Goal: Task Accomplishment & Management: Manage account settings

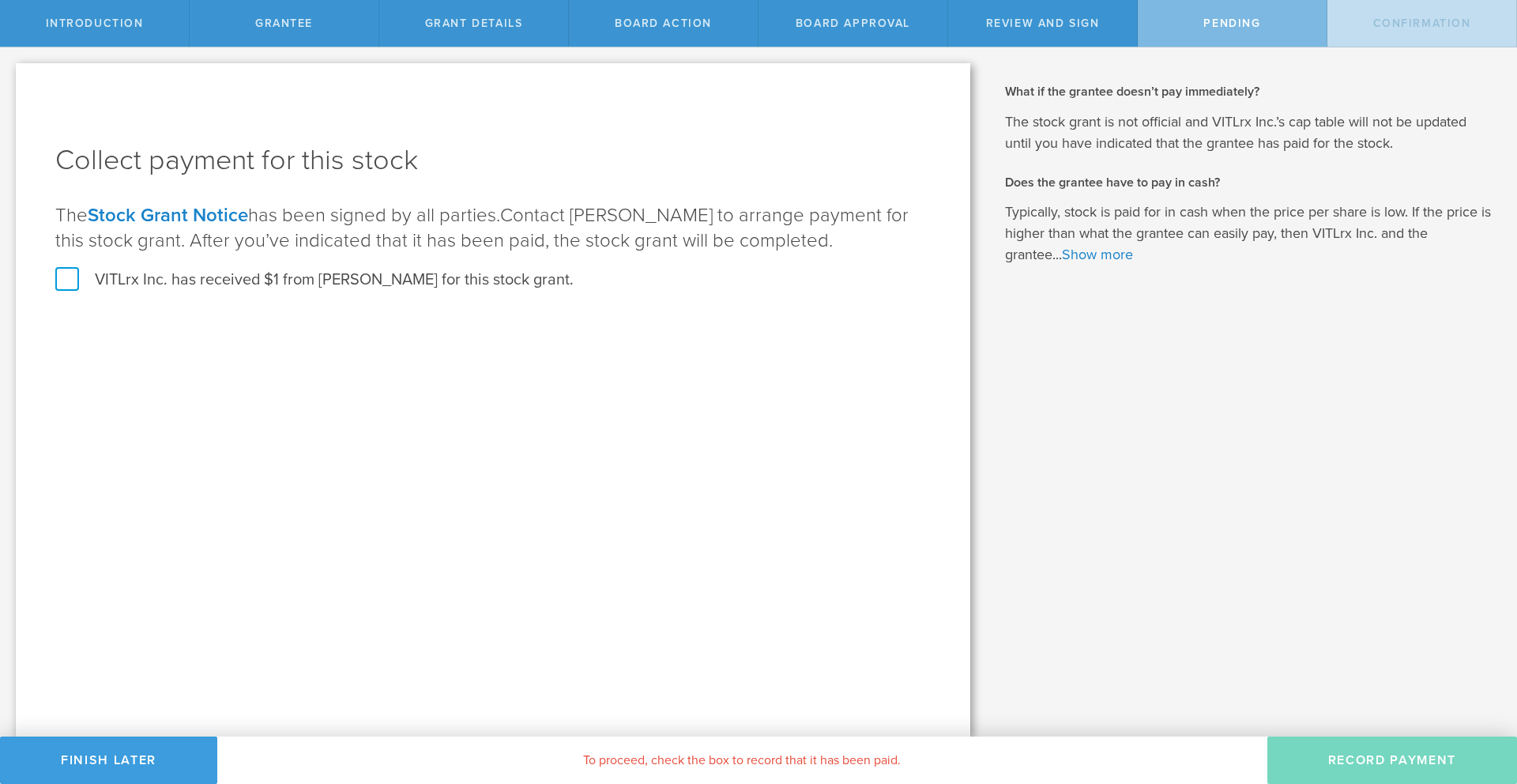
click at [71, 280] on label "VITLrx Inc. has received $1 from Kyle Duke for this stock grant." at bounding box center [314, 280] width 518 height 20
click at [0, 0] on input "VITLrx Inc. has received $1 from Kyle Duke for this stock grant." at bounding box center [0, 0] width 0 height 0
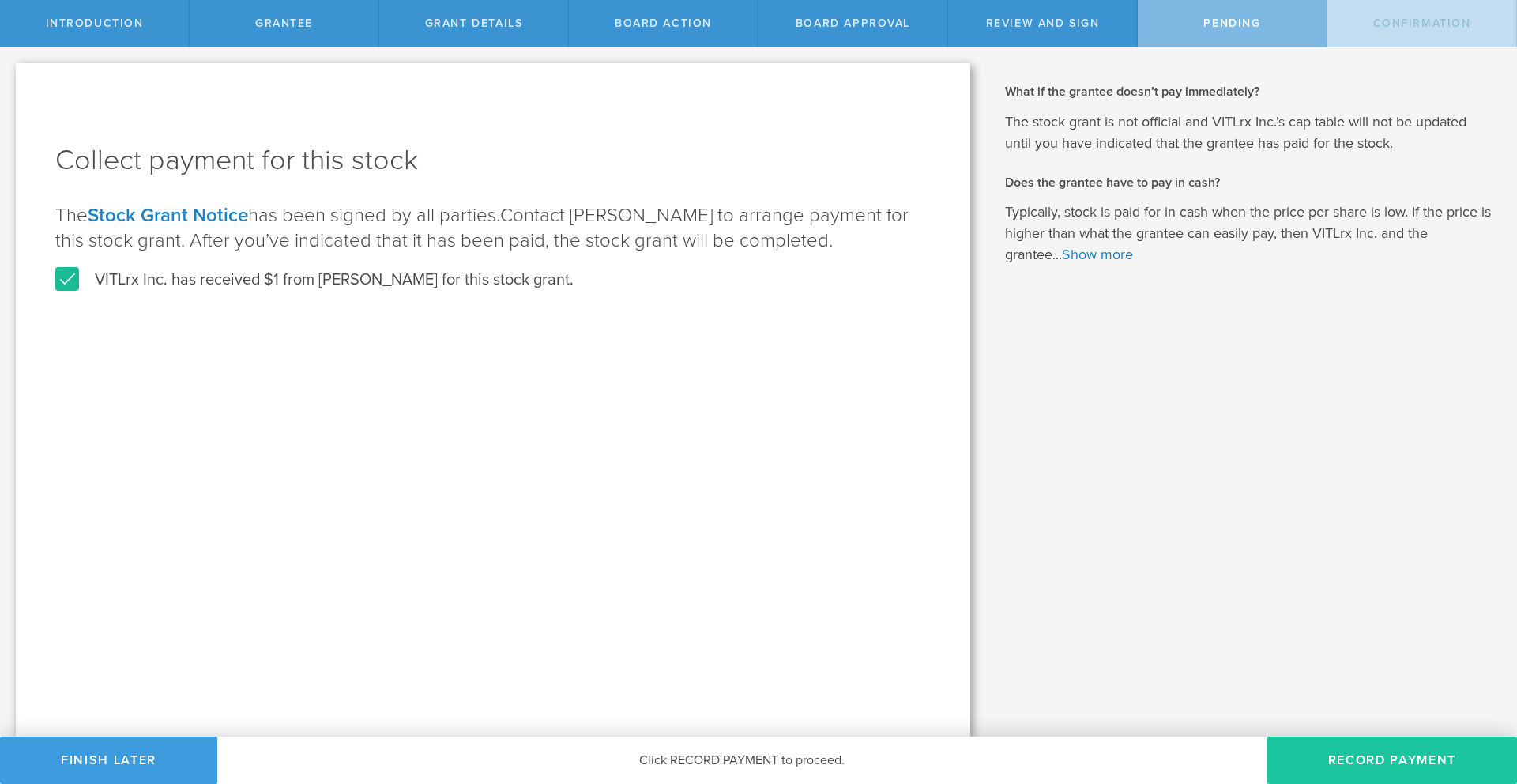
click at [1334, 753] on button "Record Payment" at bounding box center [1392, 760] width 250 height 48
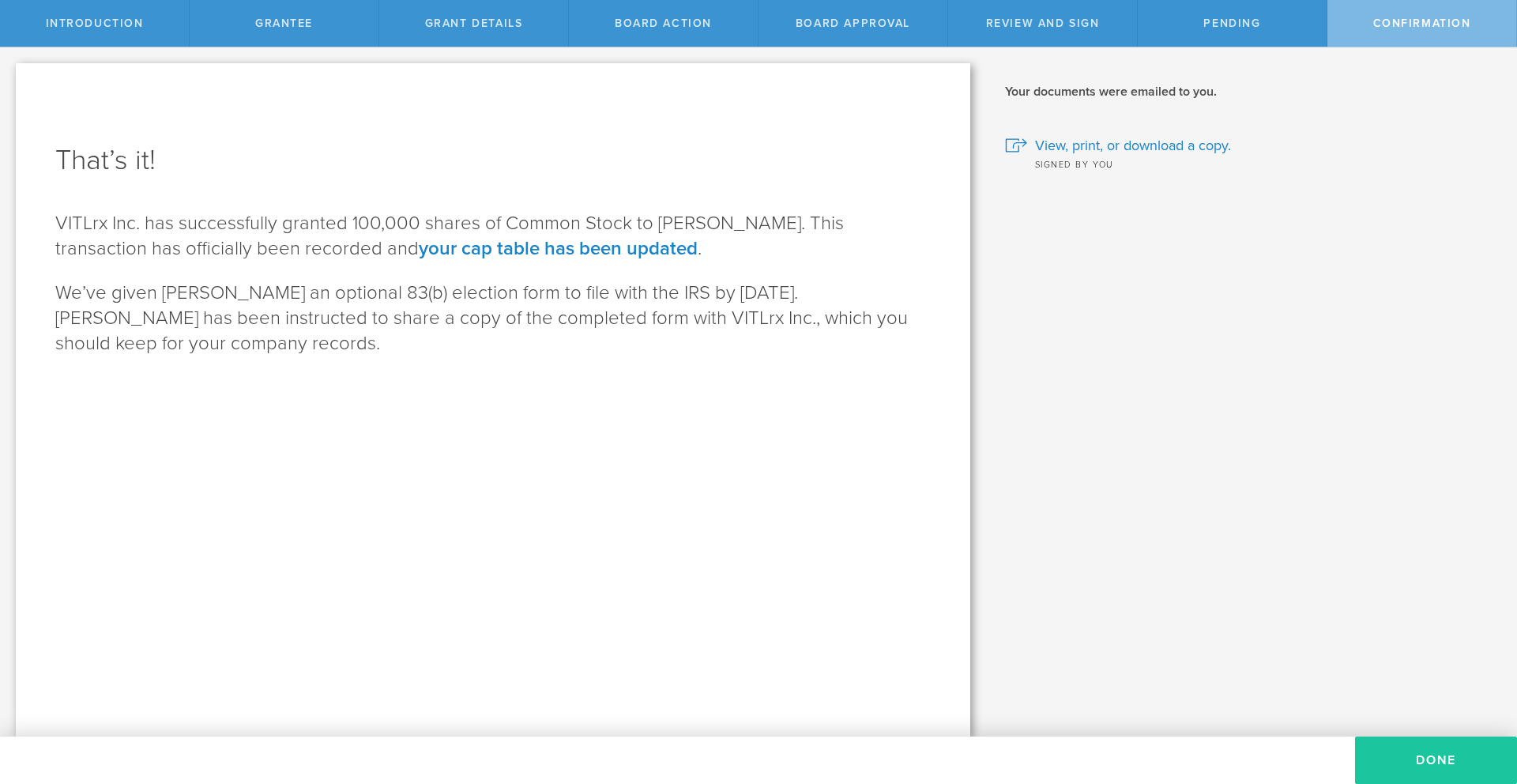
click at [1395, 751] on button "Done" at bounding box center [1436, 760] width 162 height 48
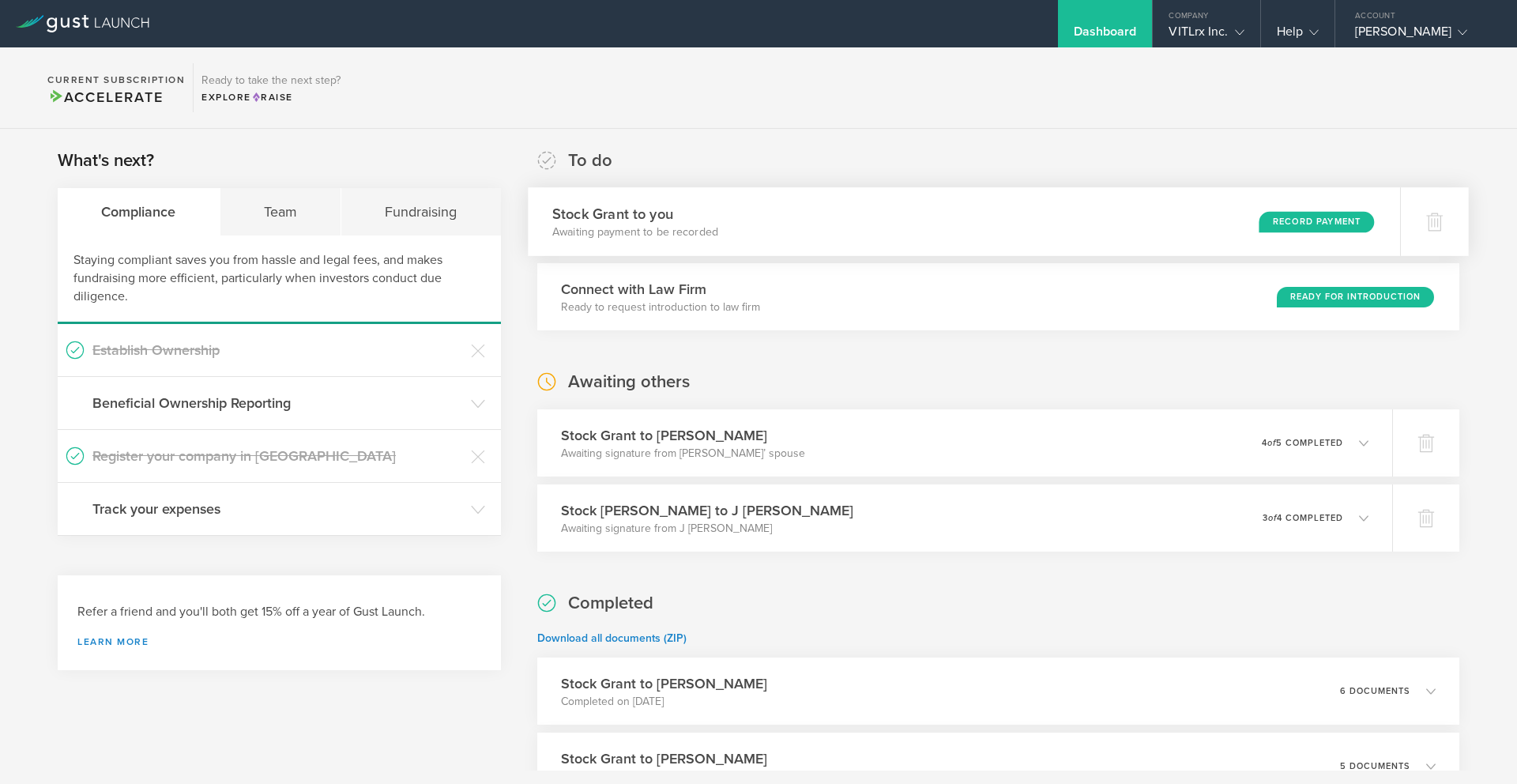
click at [1167, 229] on div "Stock Grant to you Awaiting payment to be recorded Record Payment" at bounding box center [963, 222] width 872 height 69
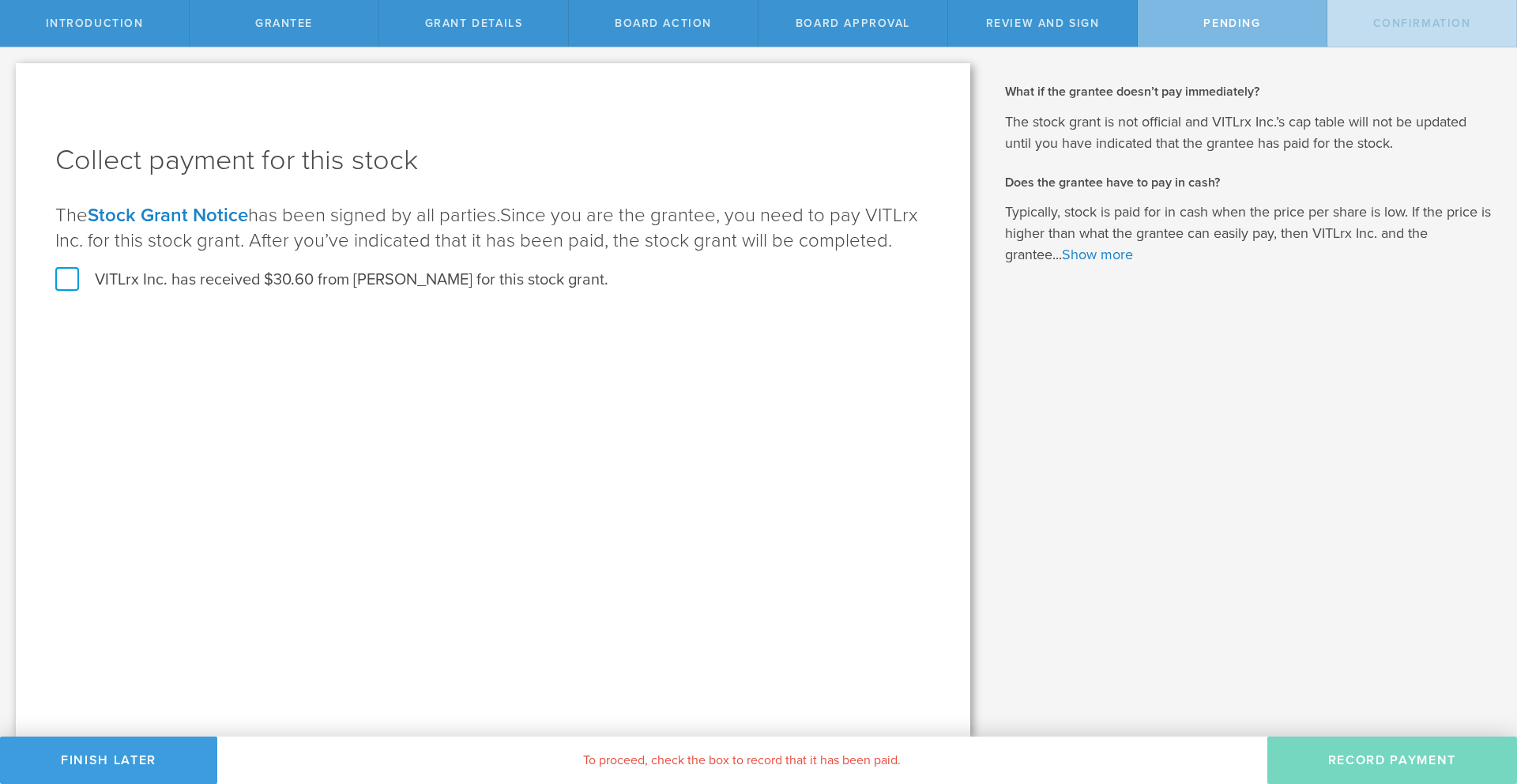
click at [61, 282] on label "VITLrx Inc. has received $30.60 from Charles Jordan for this stock grant." at bounding box center [332, 280] width 553 height 20
click at [0, 0] on input "VITLrx Inc. has received $30.60 from Charles Jordan for this stock grant." at bounding box center [0, 0] width 0 height 0
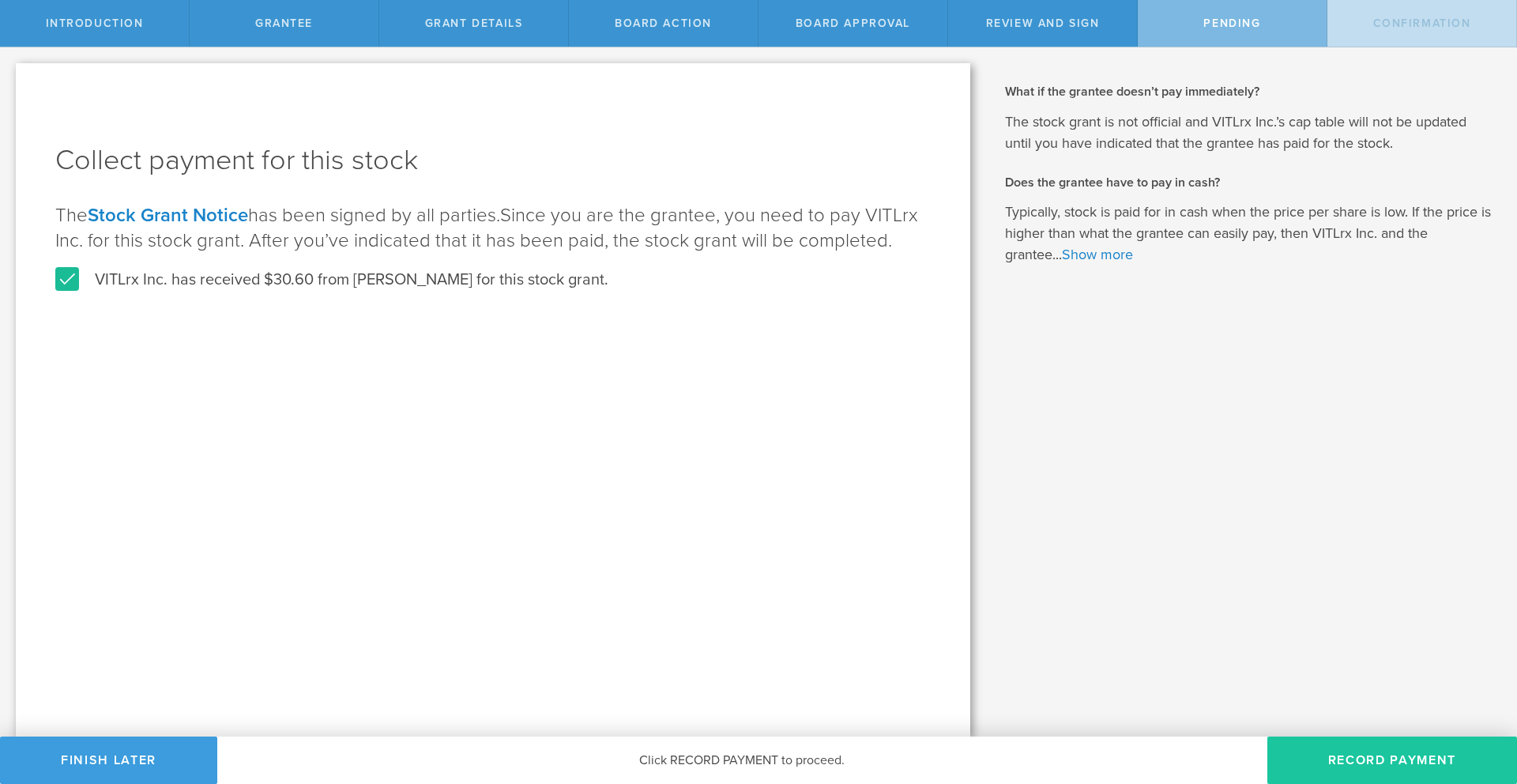
click at [1336, 754] on button "Record Payment" at bounding box center [1392, 760] width 250 height 48
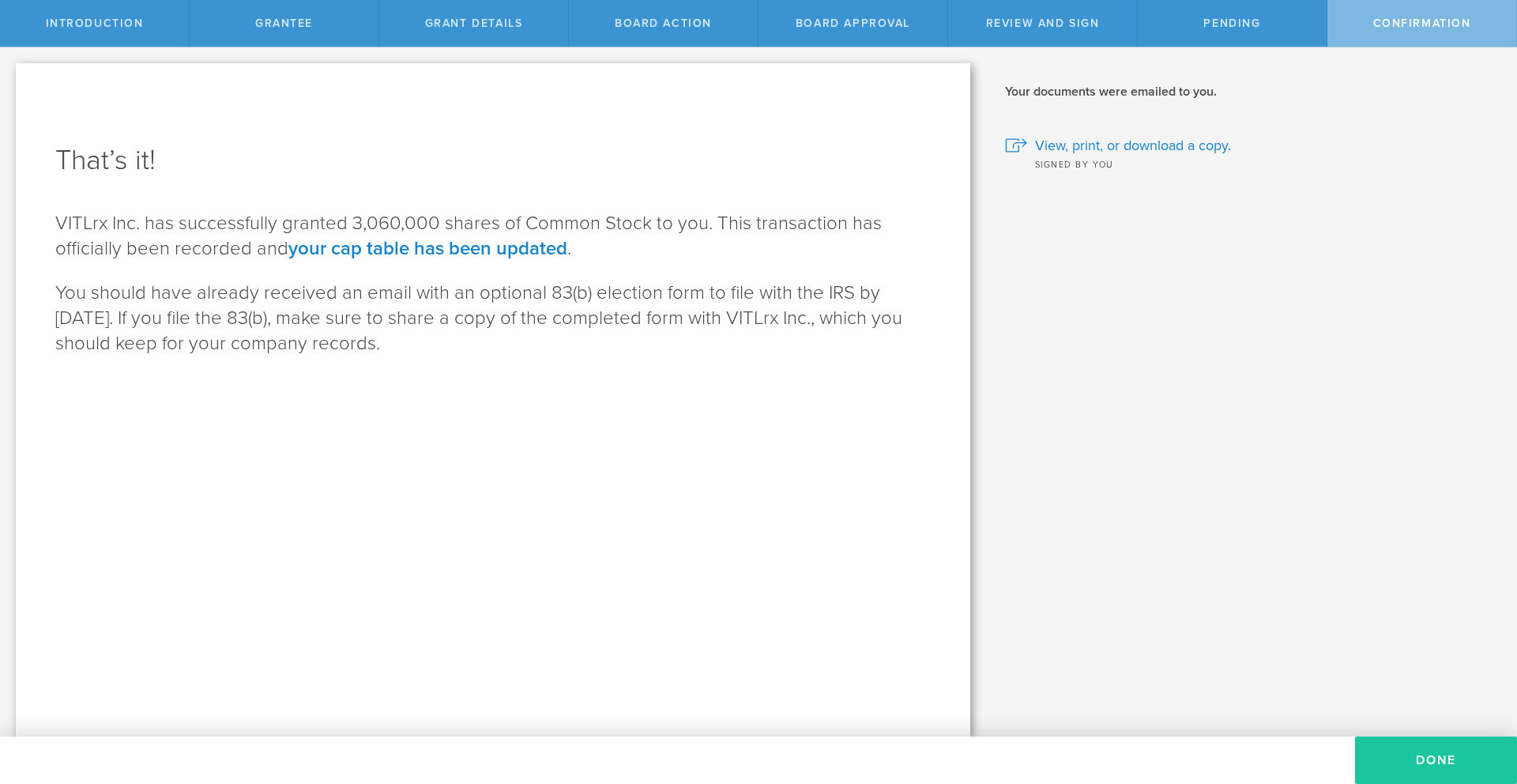
click at [1423, 757] on button "Done" at bounding box center [1436, 760] width 162 height 48
